Goal: Information Seeking & Learning: Learn about a topic

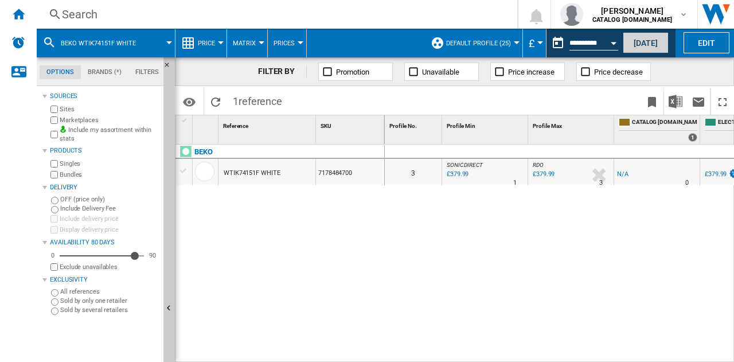
click at [640, 45] on button "[DATE]" at bounding box center [646, 42] width 46 height 21
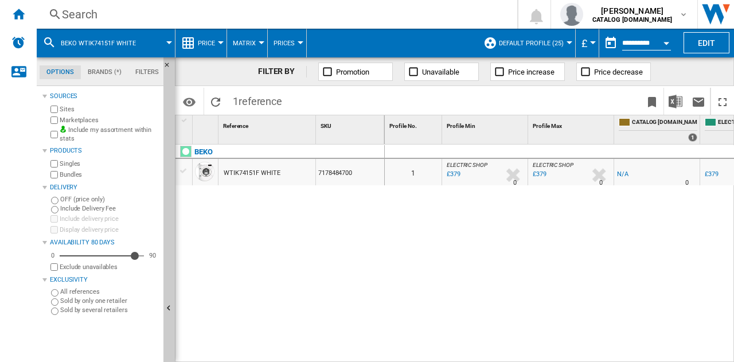
click at [288, 19] on div "Search" at bounding box center [275, 14] width 426 height 16
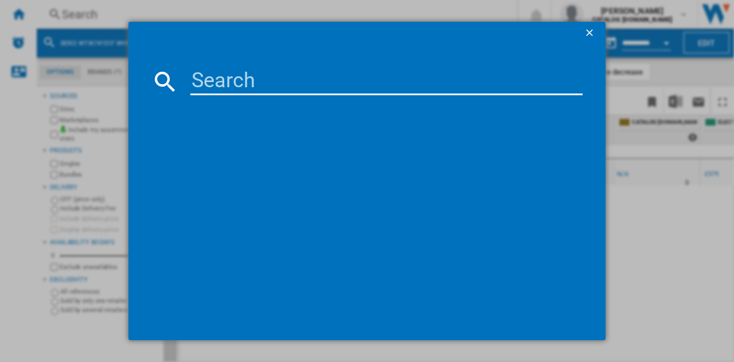
click at [286, 78] on input at bounding box center [386, 82] width 392 height 28
paste input "WD5S1245BW"
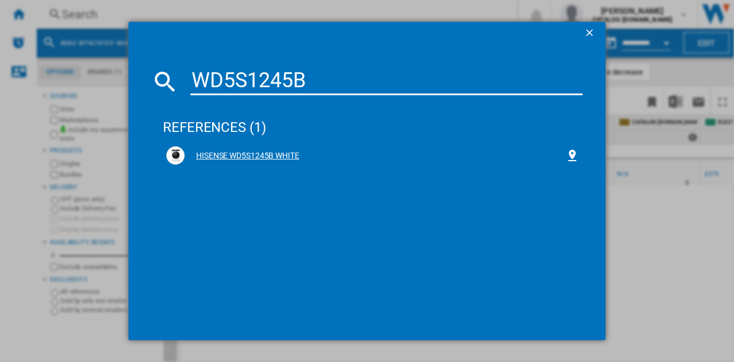
type input "WD5S1245B"
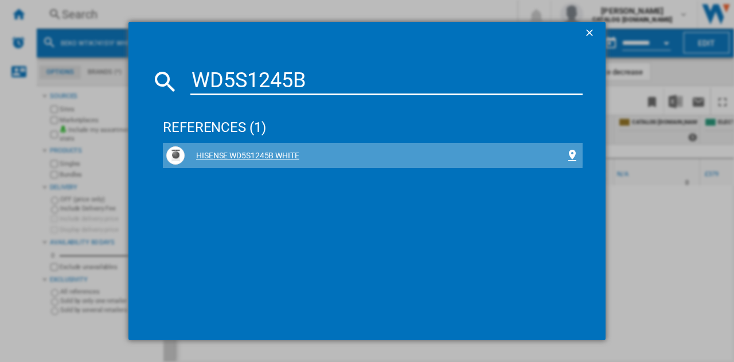
click at [236, 153] on div "HISENSE WD5S1245B WHITE" at bounding box center [375, 155] width 381 height 11
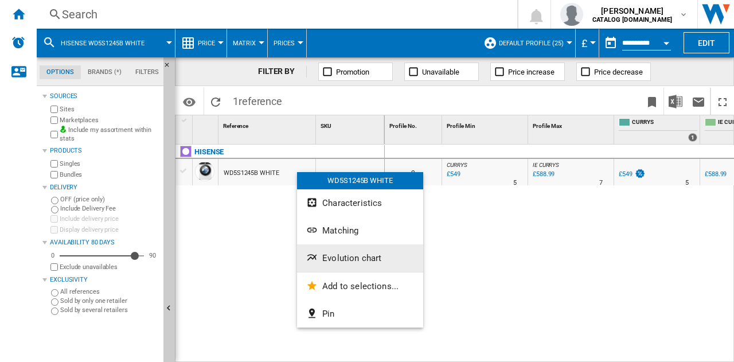
click at [354, 253] on span "Evolution chart" at bounding box center [351, 258] width 59 height 10
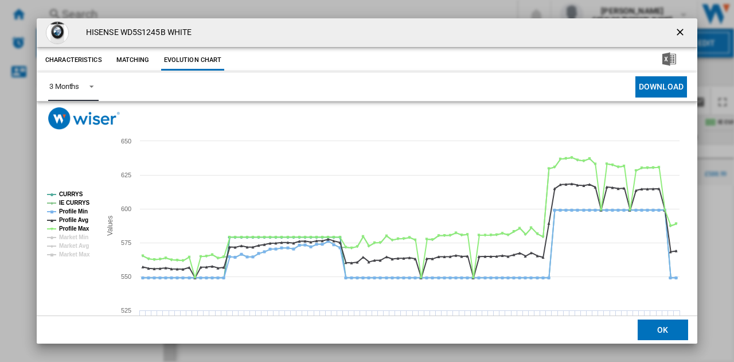
click at [82, 89] on span "Product popup" at bounding box center [88, 85] width 14 height 10
click at [81, 111] on md-option "6 Months" at bounding box center [79, 115] width 78 height 28
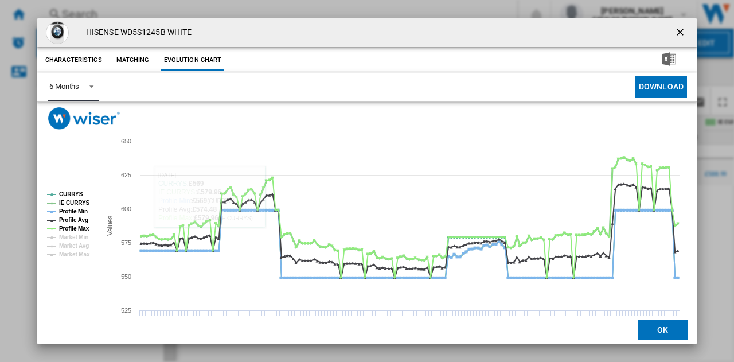
click at [79, 201] on tspan "IE CURRYS" at bounding box center [74, 203] width 31 height 6
click at [78, 208] on tspan "Profile Min" at bounding box center [73, 211] width 29 height 6
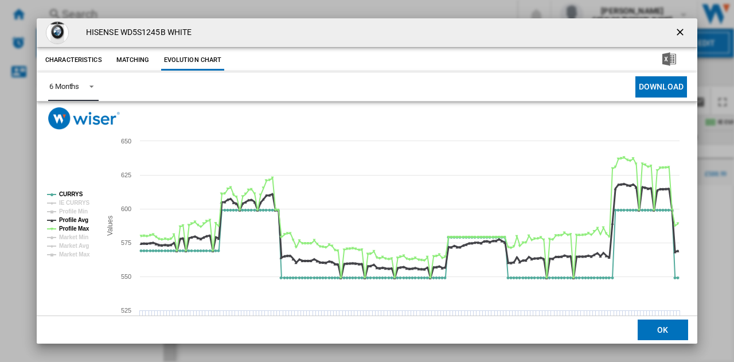
click at [79, 218] on tspan "Profile Avg" at bounding box center [73, 220] width 29 height 6
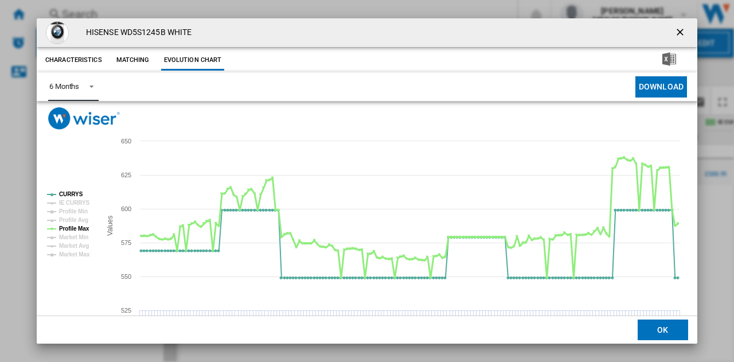
click at [78, 225] on tspan "Profile Max" at bounding box center [74, 228] width 30 height 6
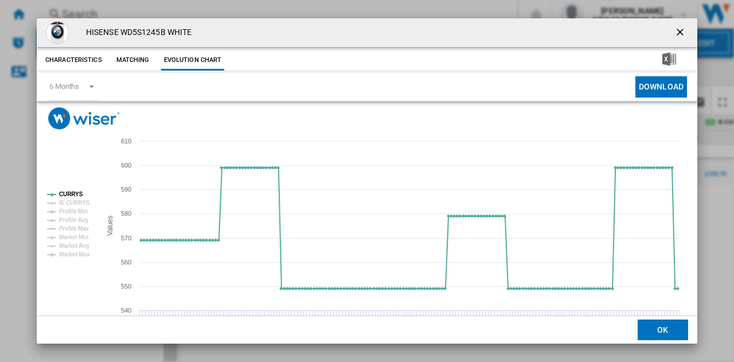
click at [673, 24] on button "Product popup" at bounding box center [681, 32] width 23 height 23
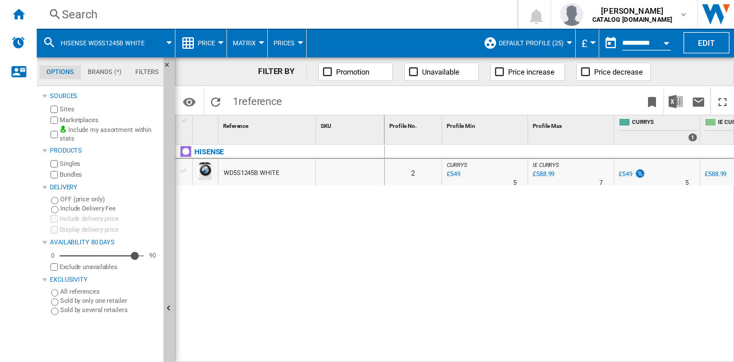
click at [263, 10] on div "Search" at bounding box center [275, 14] width 426 height 16
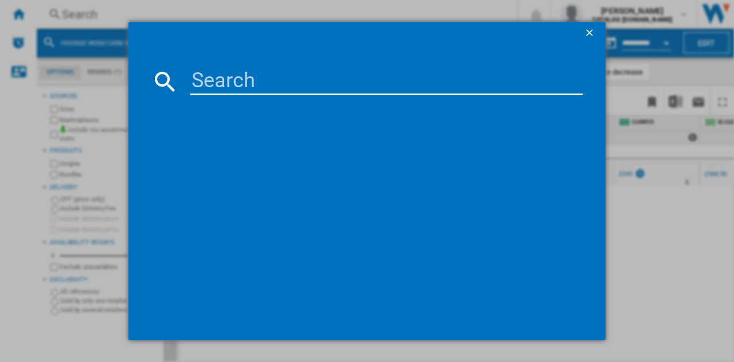
click at [303, 90] on input at bounding box center [386, 82] width 392 height 28
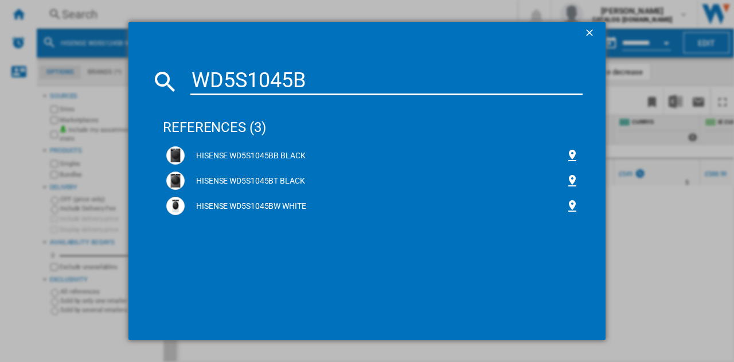
type input "WD5S1045B"
click at [280, 204] on div "HISENSE WD5S1045BW WHITE" at bounding box center [375, 206] width 381 height 11
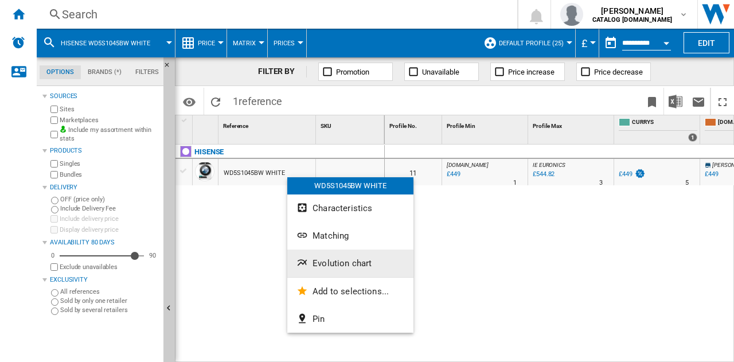
click at [336, 263] on span "Evolution chart" at bounding box center [342, 263] width 59 height 10
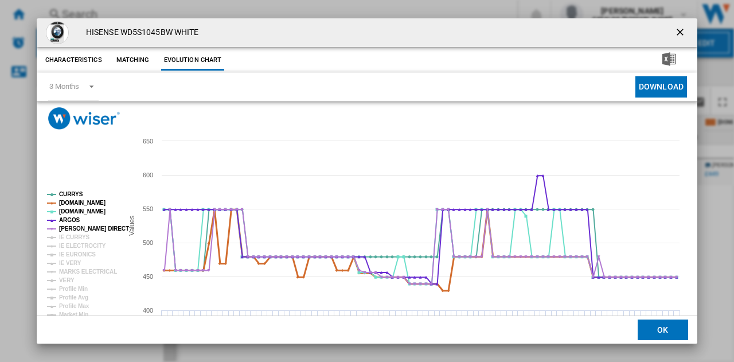
click at [69, 200] on tspan "[DOMAIN_NAME]" at bounding box center [82, 203] width 46 height 6
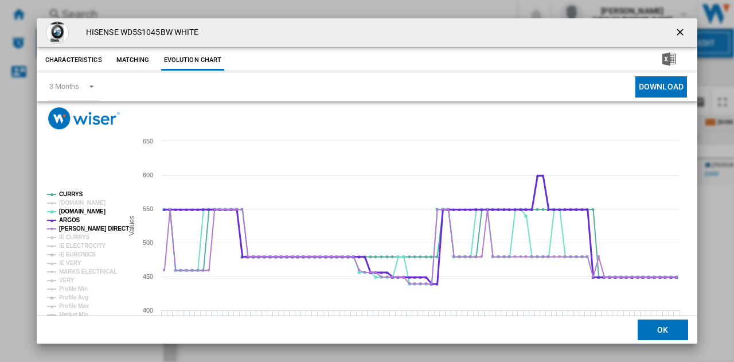
click at [71, 217] on tspan "ARGOS" at bounding box center [69, 220] width 21 height 6
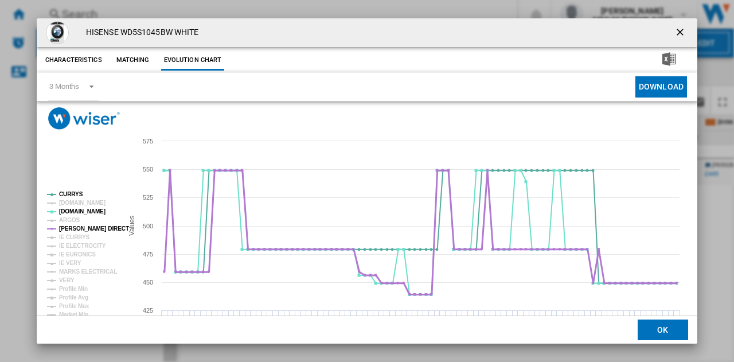
click at [75, 225] on tspan "[PERSON_NAME] DIRECT" at bounding box center [94, 228] width 70 height 6
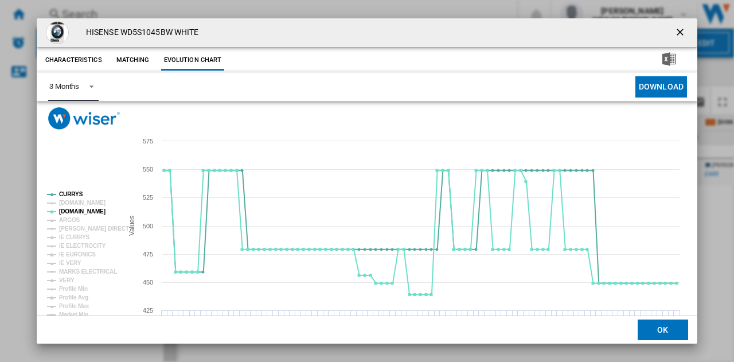
click at [68, 87] on div "3 Months" at bounding box center [64, 86] width 30 height 9
click at [77, 111] on div "6 Months" at bounding box center [64, 115] width 30 height 10
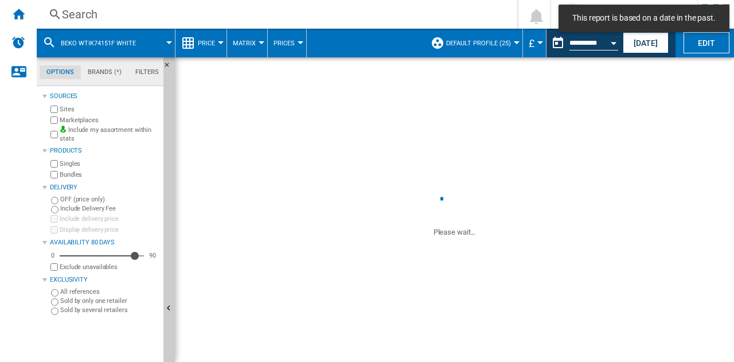
drag, startPoint x: 662, startPoint y: 46, endPoint x: 529, endPoint y: 47, distance: 133.6
click at [662, 46] on button "[DATE]" at bounding box center [646, 42] width 46 height 21
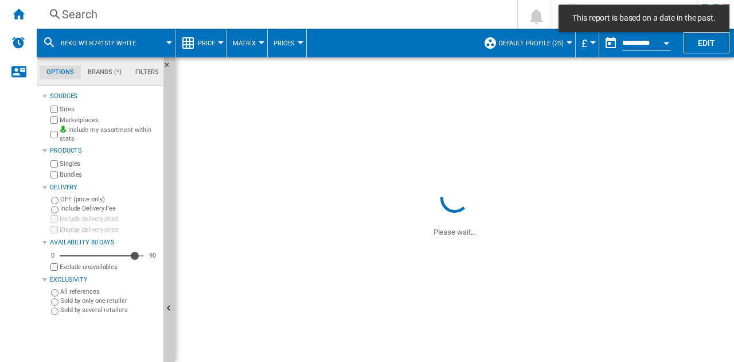
click at [346, 18] on div "Search" at bounding box center [275, 14] width 426 height 16
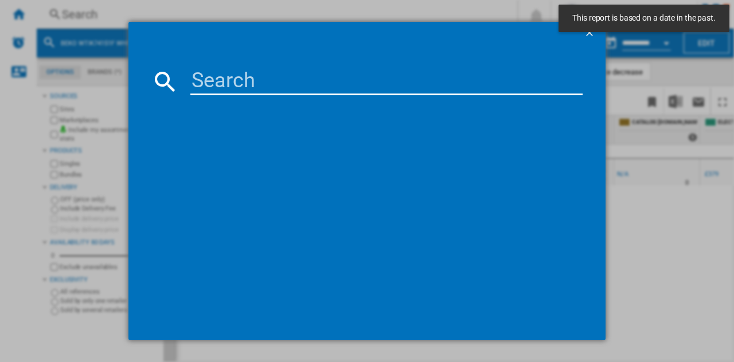
click at [359, 84] on input at bounding box center [386, 82] width 392 height 28
paste input "H7 89 GPOWER UK"
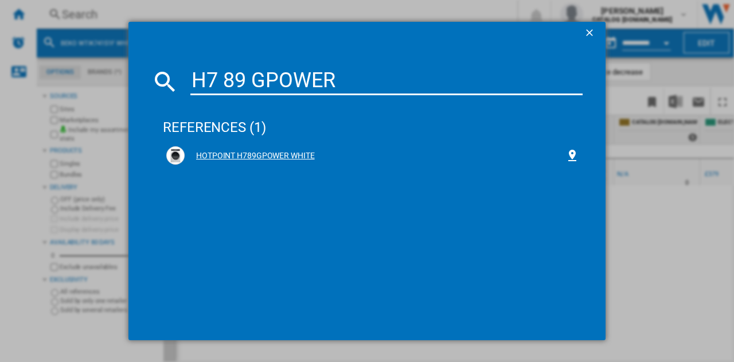
type input "H7 89 GPOWER"
click at [271, 159] on div "HOTPOINT H789GPOWER WHITE" at bounding box center [375, 155] width 381 height 11
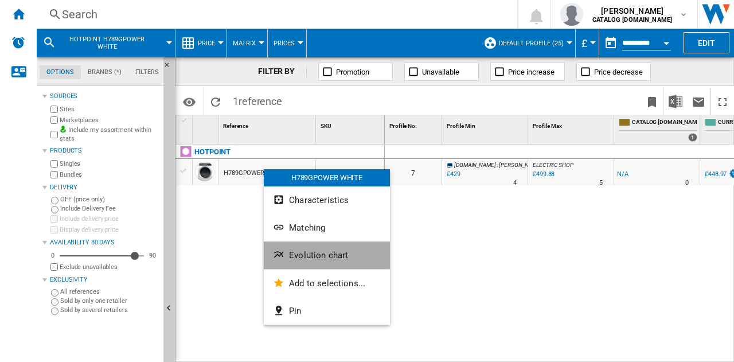
click at [320, 253] on span "Evolution chart" at bounding box center [318, 255] width 59 height 10
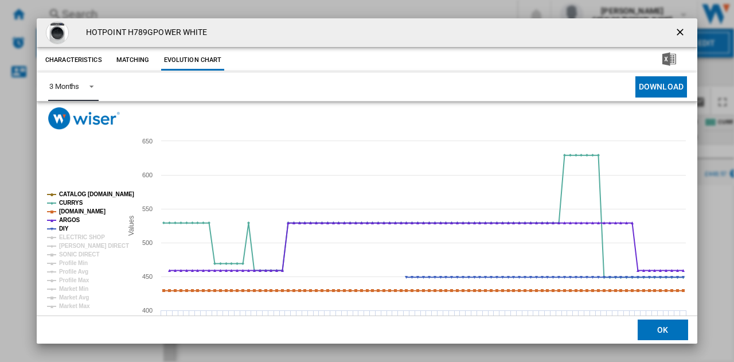
click at [85, 87] on span "Product popup" at bounding box center [88, 85] width 14 height 10
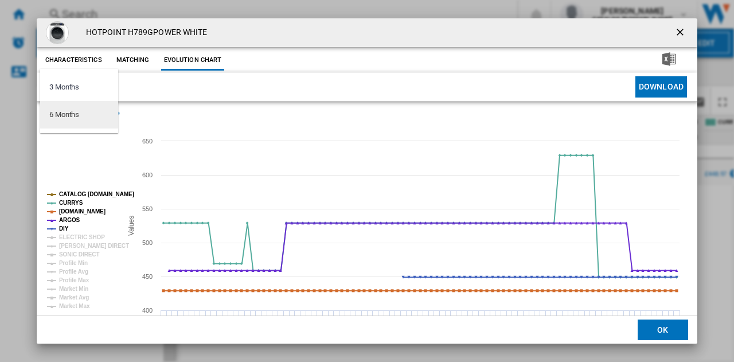
click at [80, 114] on md-option "6 Months" at bounding box center [79, 115] width 78 height 28
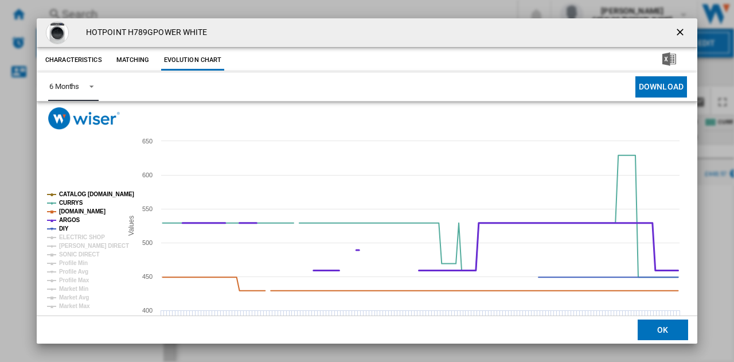
click at [69, 220] on tspan "ARGOS" at bounding box center [69, 220] width 21 height 6
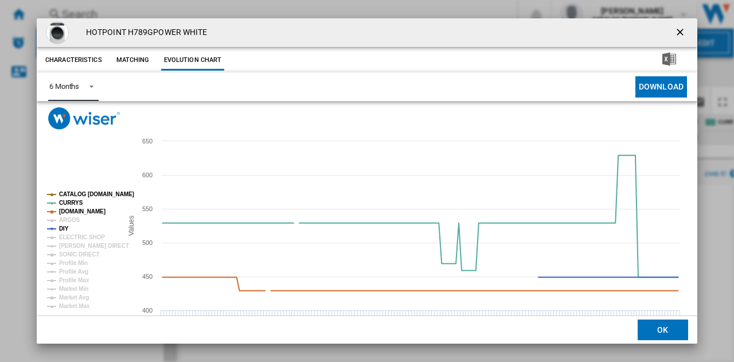
click at [78, 194] on tspan "CATALOG [DOMAIN_NAME]" at bounding box center [96, 194] width 75 height 6
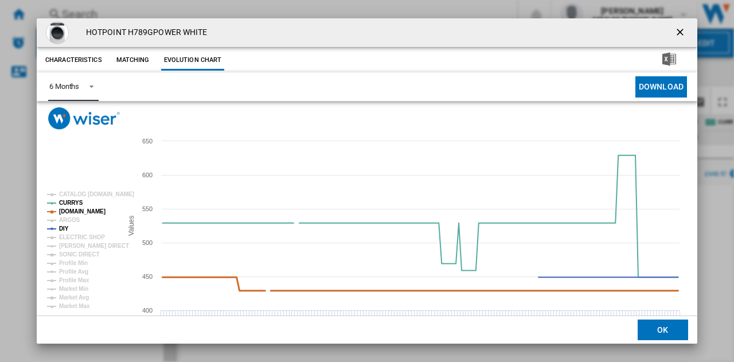
click at [75, 211] on tspan "[DOMAIN_NAME]" at bounding box center [82, 211] width 46 height 6
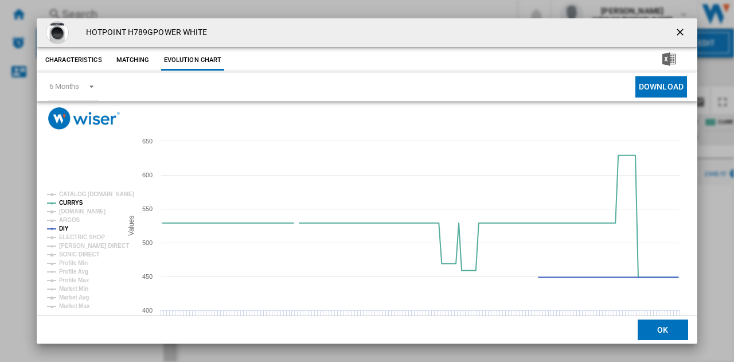
click at [677, 27] on ng-md-icon "getI18NText('BUTTONS.CLOSE_DIALOG')" at bounding box center [681, 33] width 14 height 14
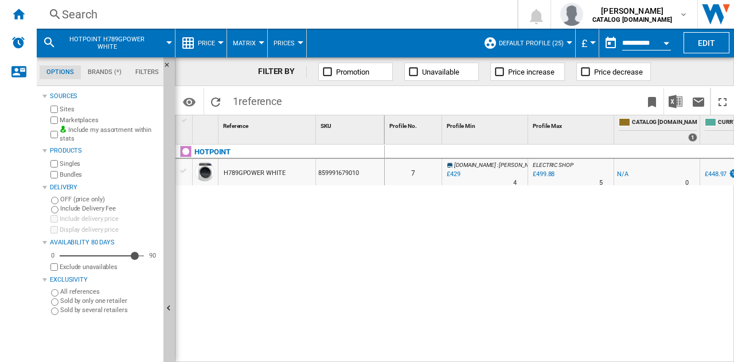
click at [237, 6] on div "Search" at bounding box center [275, 14] width 426 height 16
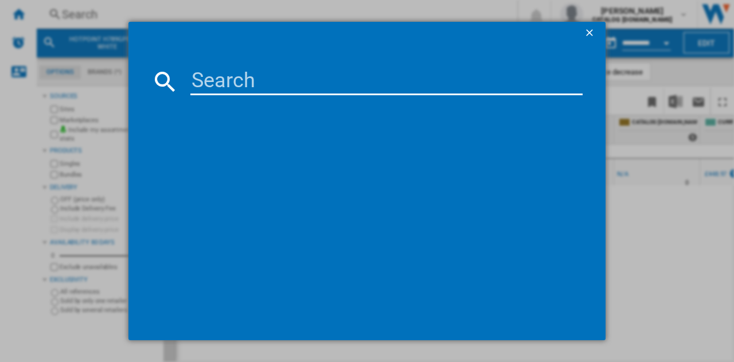
click at [249, 82] on input at bounding box center [386, 82] width 392 height 28
paste input "H8 [DATE] GPOWER UK"
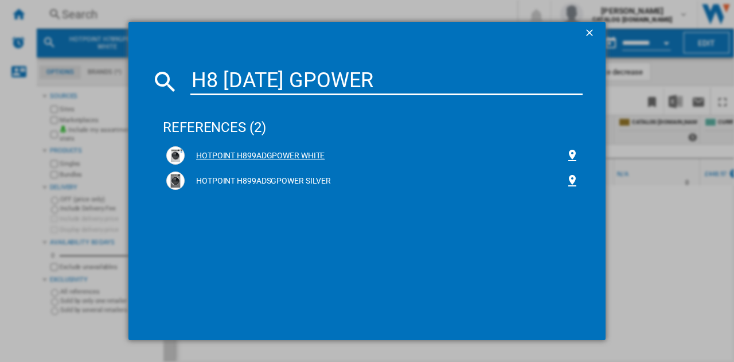
type input "H8 [DATE] GPOWER"
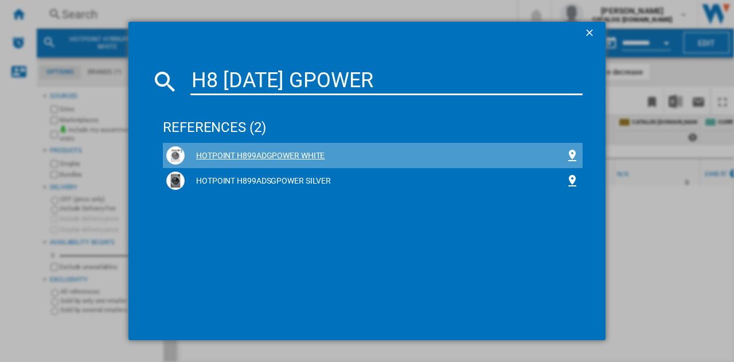
click at [314, 154] on div "HOTPOINT H899ADGPOWER WHITE" at bounding box center [375, 155] width 381 height 11
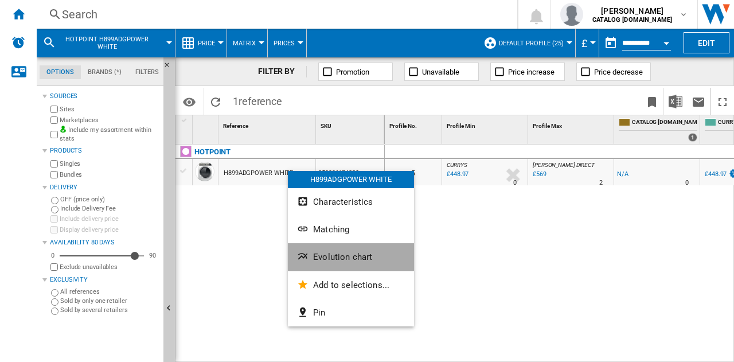
click at [321, 256] on span "Evolution chart" at bounding box center [342, 257] width 59 height 10
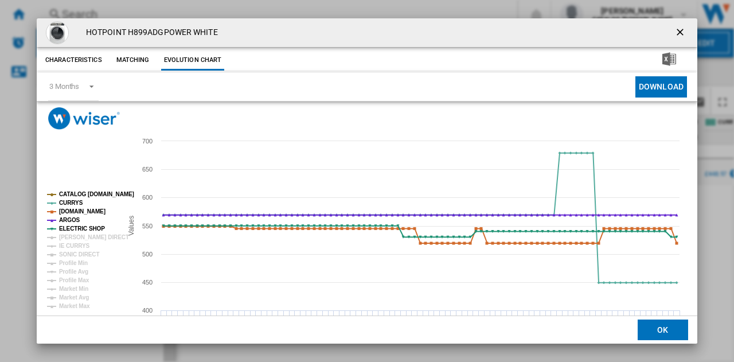
click at [73, 192] on tspan "CATALOG [DOMAIN_NAME]" at bounding box center [96, 194] width 75 height 6
click at [81, 211] on tspan "[DOMAIN_NAME]" at bounding box center [82, 211] width 46 height 6
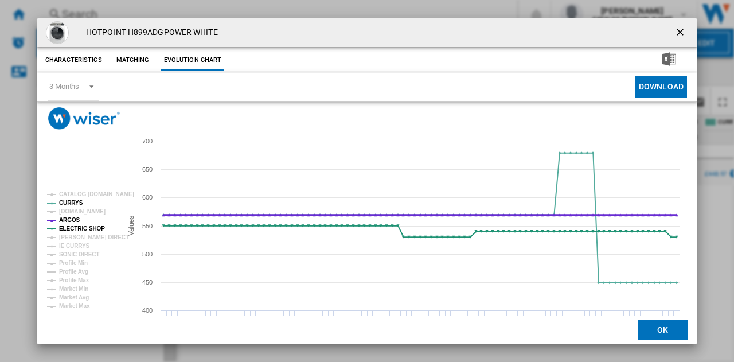
click at [71, 220] on tspan "ARGOS" at bounding box center [69, 220] width 21 height 6
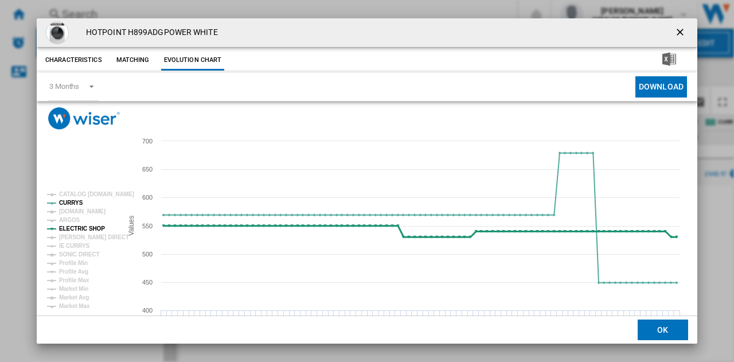
drag, startPoint x: 73, startPoint y: 230, endPoint x: 87, endPoint y: 223, distance: 15.9
click at [73, 230] on tspan "ELECTRIC SHOP" at bounding box center [82, 228] width 46 height 6
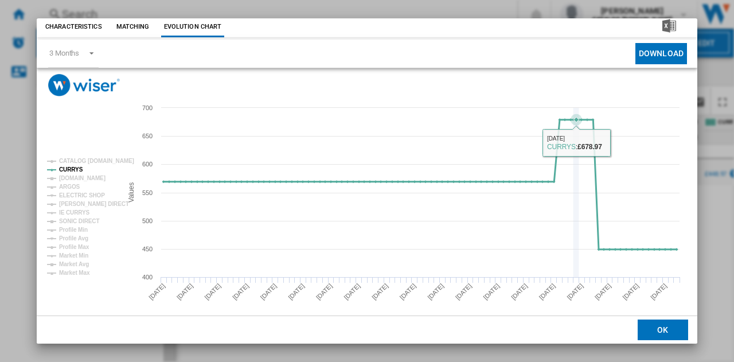
scroll to position [44, 0]
